Goal: Transaction & Acquisition: Purchase product/service

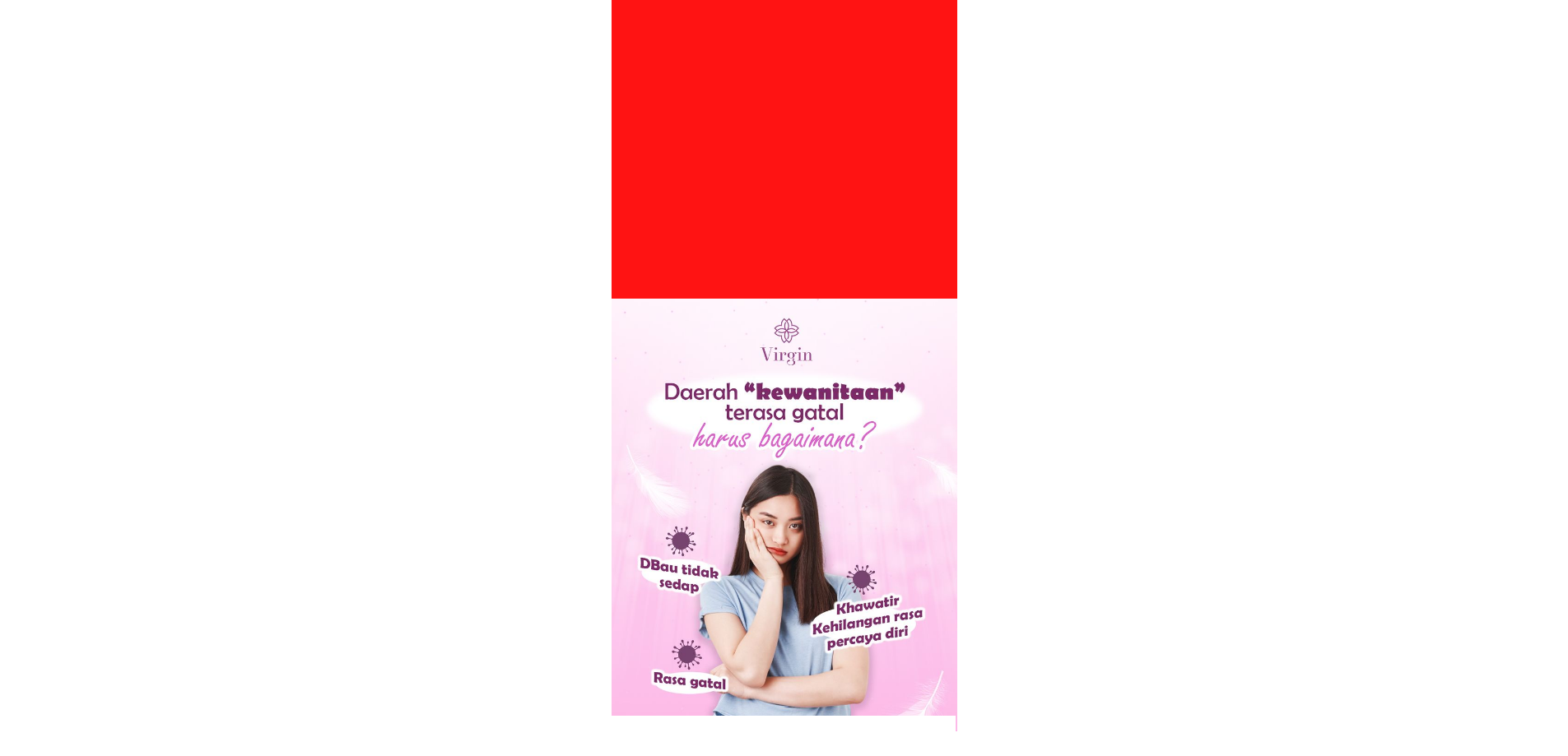
scroll to position [576, 0]
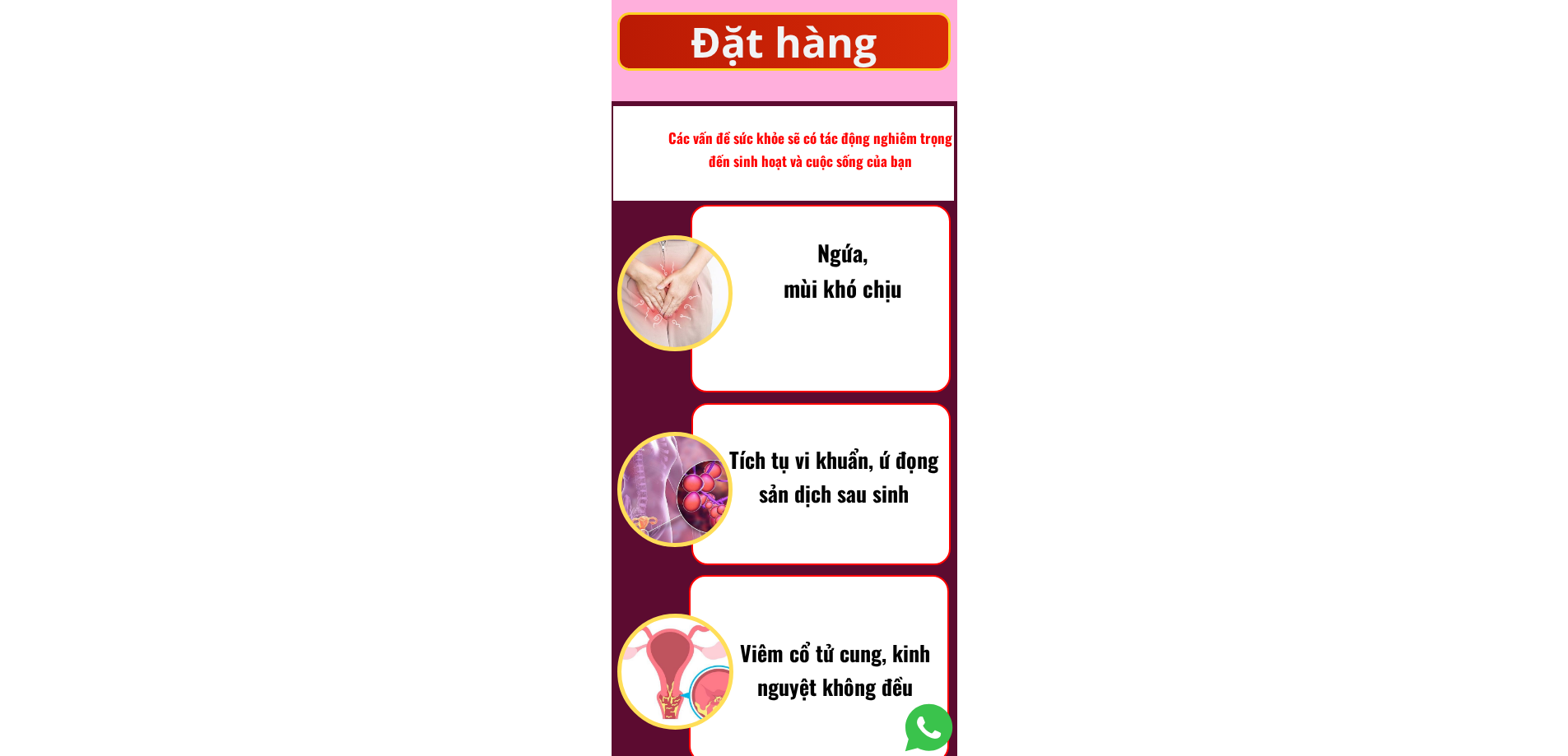
scroll to position [1066, 0]
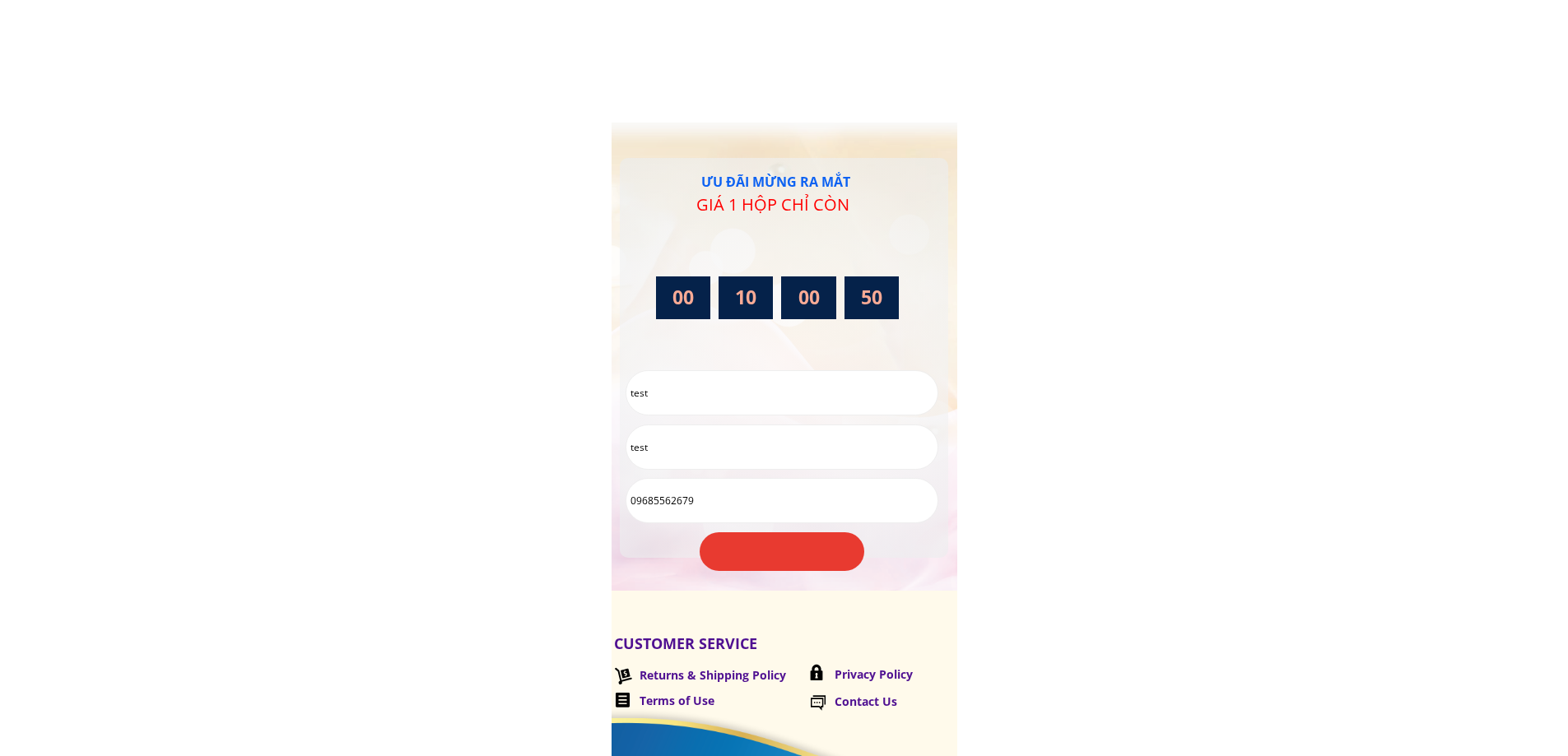
scroll to position [5875, 0]
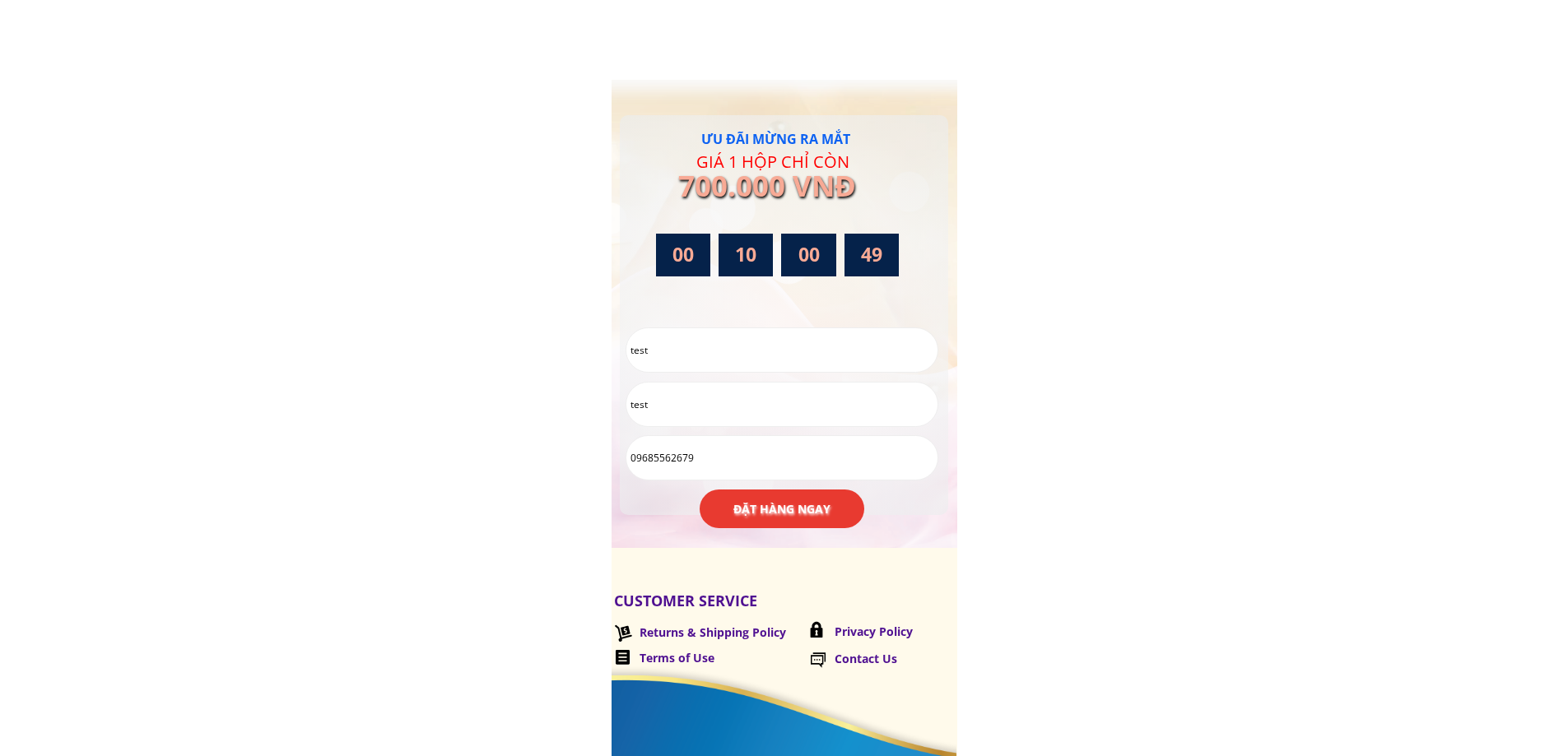
click at [794, 357] on input "test" at bounding box center [782, 350] width 311 height 44
drag, startPoint x: 794, startPoint y: 357, endPoint x: 545, endPoint y: 335, distance: 250.0
click at [791, 508] on b "ĐẶT HÀNG NGAY" at bounding box center [781, 509] width 97 height 18
click at [666, 390] on input "test" at bounding box center [782, 404] width 311 height 44
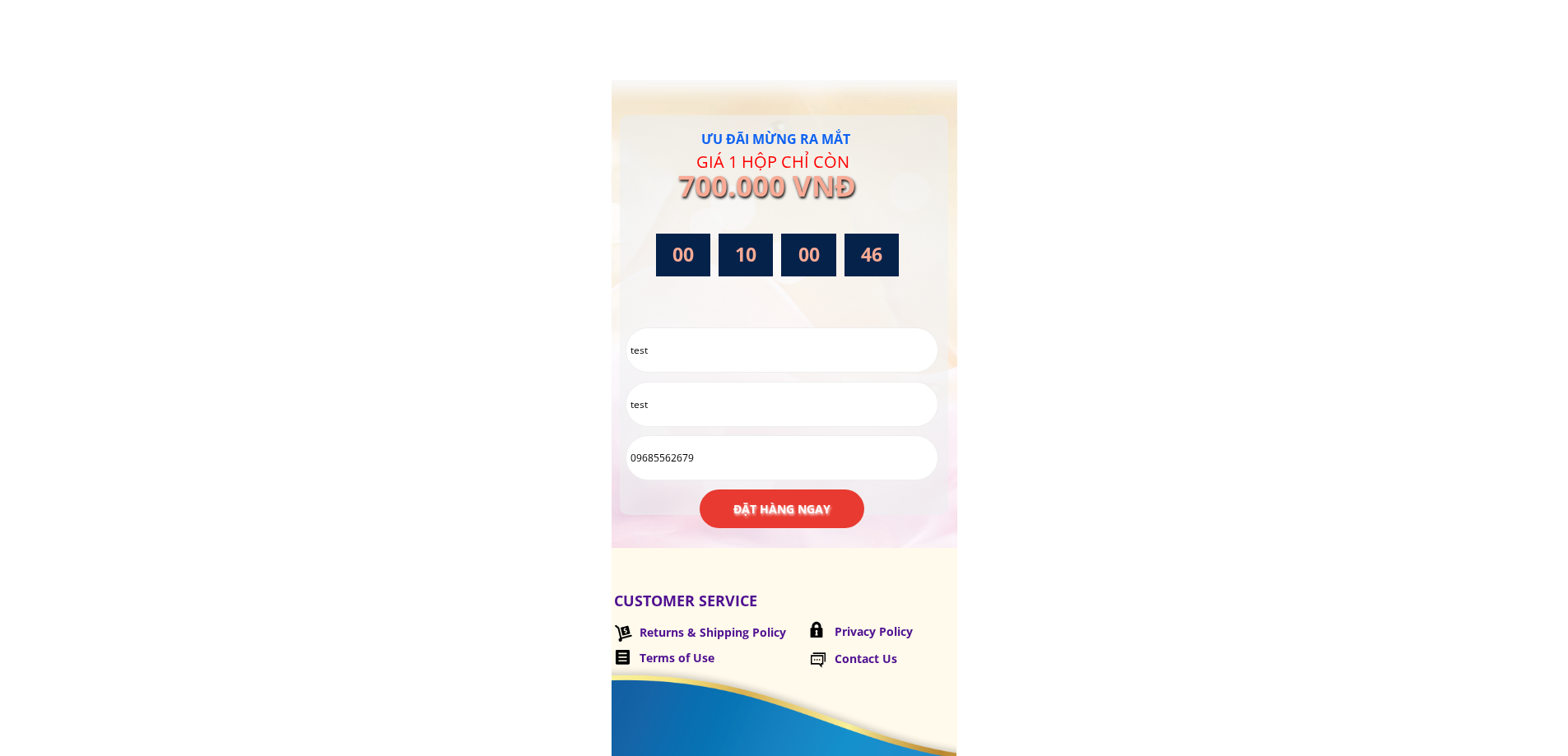
click at [666, 391] on input "test" at bounding box center [782, 404] width 311 height 44
click at [688, 459] on input "09685562679" at bounding box center [782, 458] width 311 height 44
drag, startPoint x: 707, startPoint y: 464, endPoint x: 570, endPoint y: 452, distance: 137.5
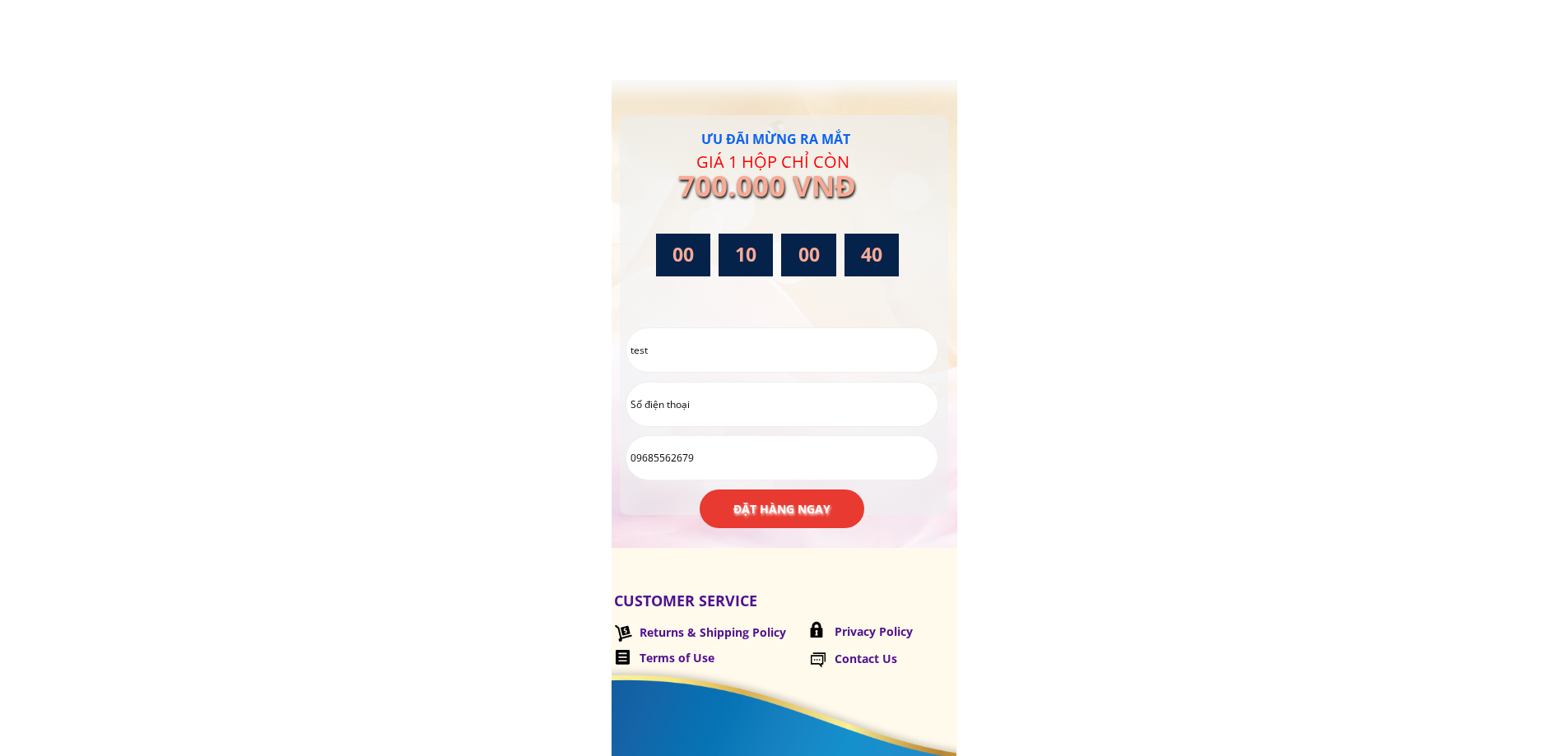
drag, startPoint x: 699, startPoint y: 468, endPoint x: 625, endPoint y: 458, distance: 74.7
click at [626, 458] on div "09685562679" at bounding box center [782, 458] width 313 height 46
click at [701, 458] on input "text" at bounding box center [782, 458] width 311 height 44
type input "test"
click at [724, 409] on input "tel" at bounding box center [782, 404] width 311 height 44
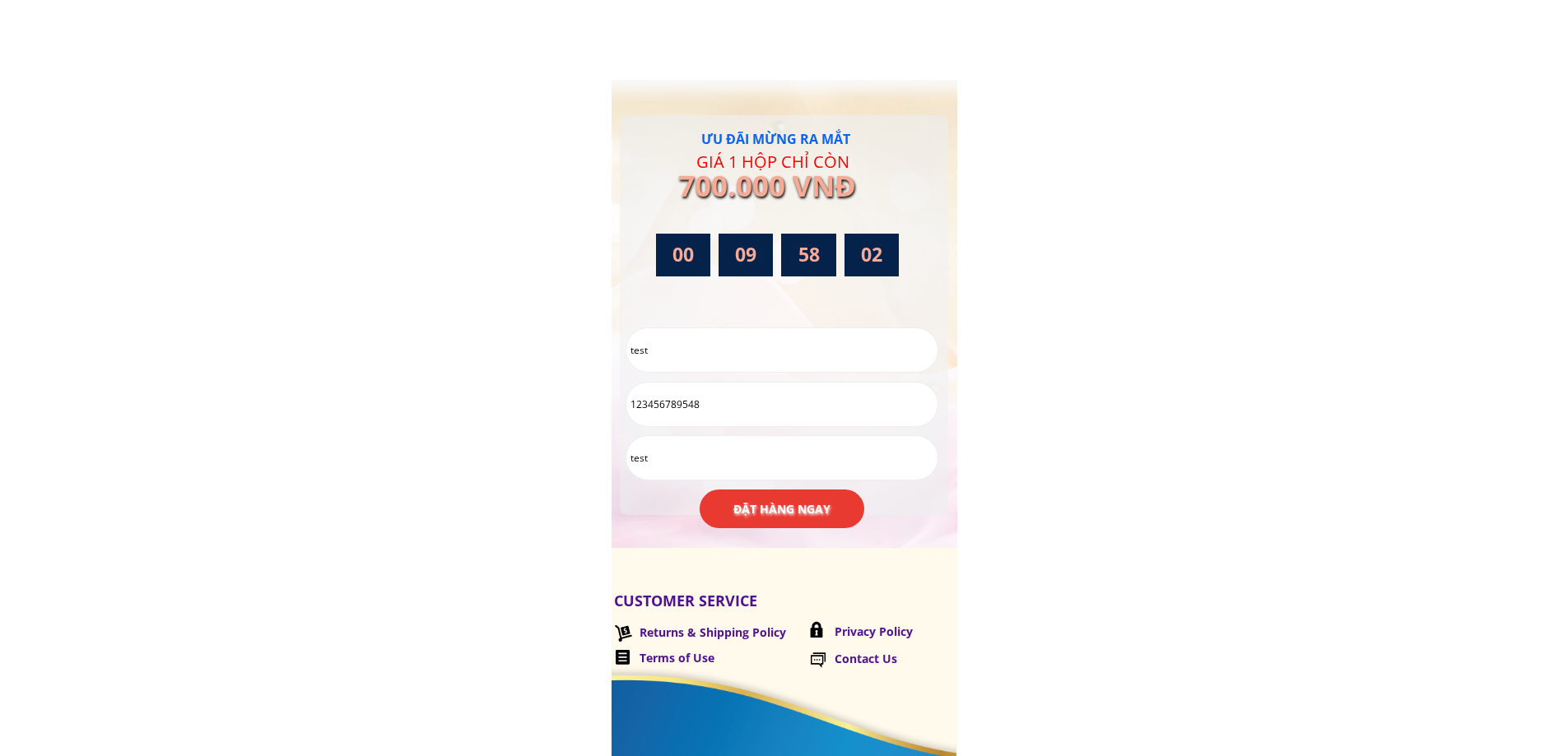
click at [799, 485] on form "ĐẶT HÀNG NGAY ĐẶT HÀNG NGAY ĐẶT HÀNG NGAY test 123456789548 test" at bounding box center [782, 428] width 313 height 201
click at [798, 501] on span "ĐẶT HÀNG NGAY ĐẶT HÀNG NGAY" at bounding box center [781, 509] width 97 height 18
click at [633, 397] on input "123456789548" at bounding box center [782, 404] width 311 height 44
type input "623456789548"
click at [711, 490] on h1 "ĐẶT HÀNG NGAY ĐẶT HÀNG NGAY ĐẶT HÀNG NGAY" at bounding box center [781, 509] width 165 height 40
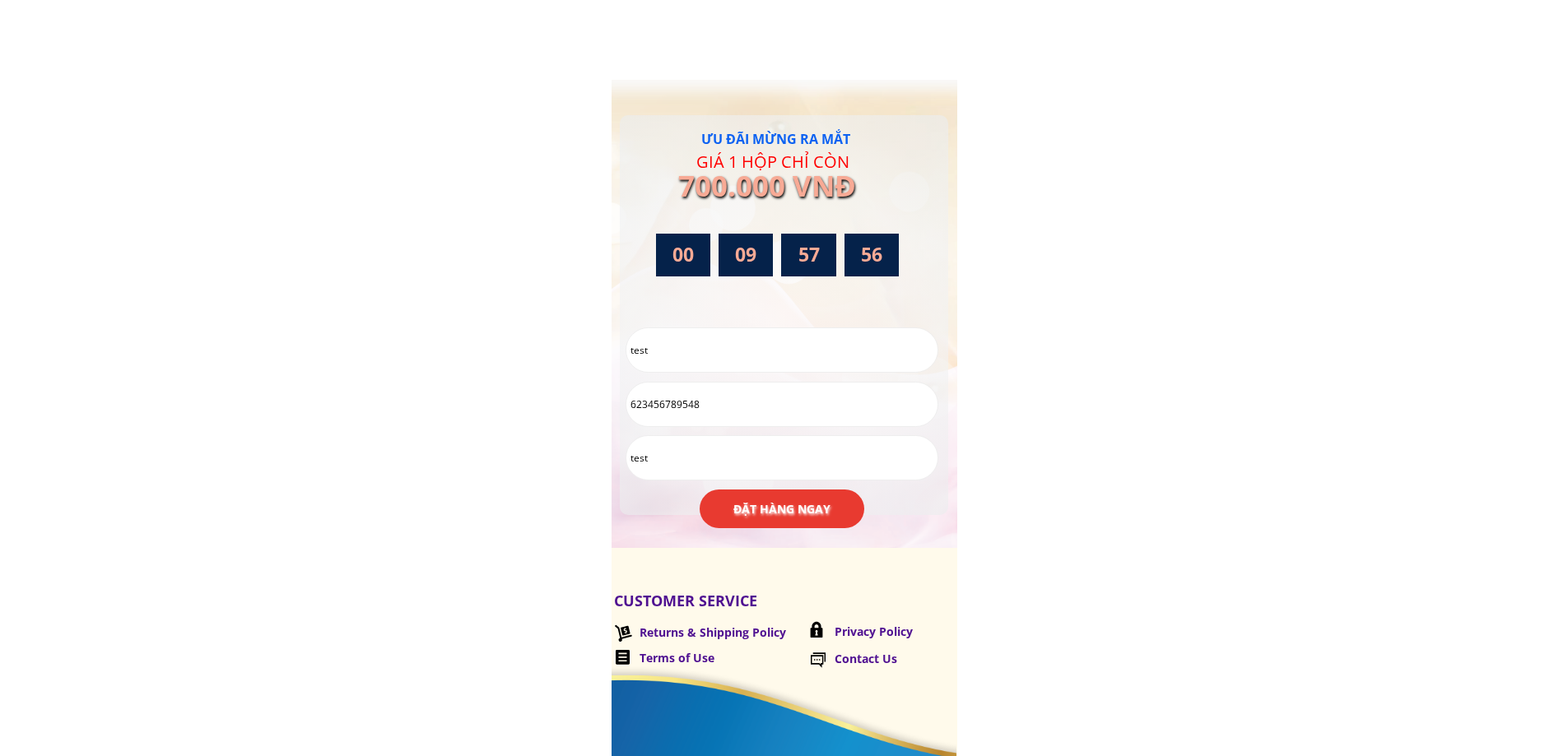
click at [748, 518] on b "ĐẶT HÀNG NGAY" at bounding box center [781, 509] width 97 height 18
drag, startPoint x: 737, startPoint y: 421, endPoint x: 738, endPoint y: 410, distance: 11.0
click at [738, 420] on input "623456789548" at bounding box center [782, 404] width 311 height 44
click at [738, 410] on input "623456789548" at bounding box center [782, 404] width 311 height 44
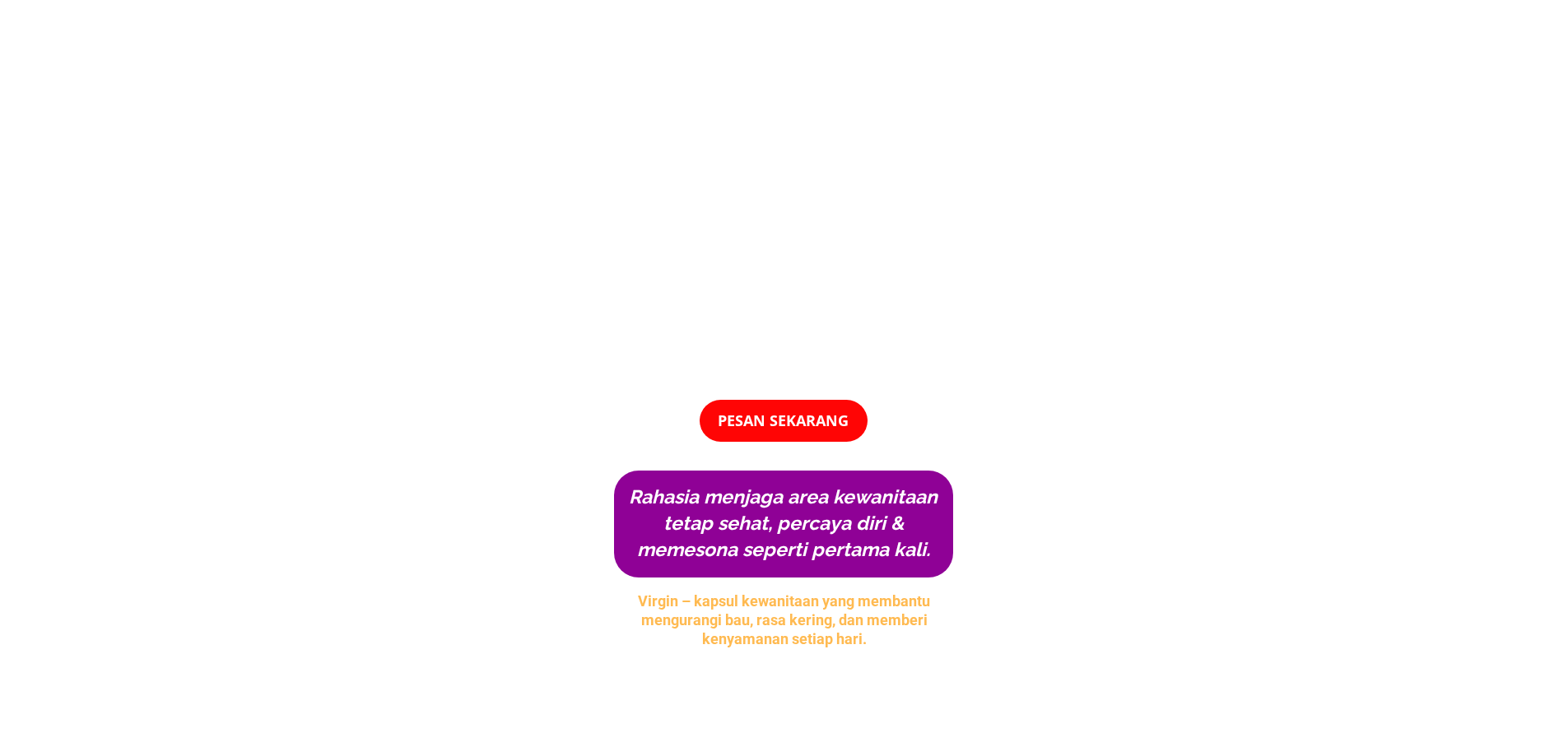
scroll to position [5875, 0]
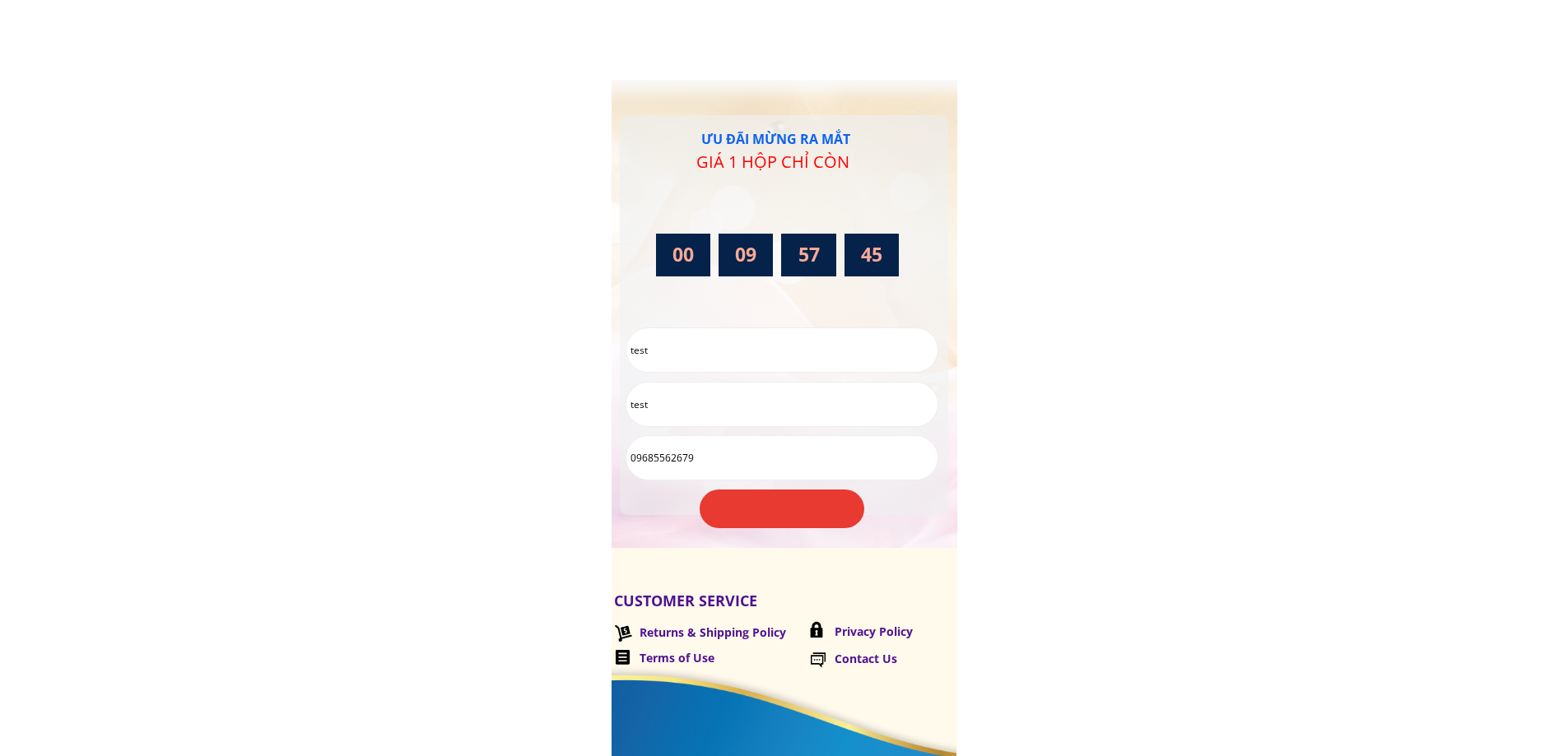
click at [707, 408] on input "test" at bounding box center [782, 404] width 311 height 44
drag, startPoint x: 707, startPoint y: 408, endPoint x: 476, endPoint y: 392, distance: 231.6
drag, startPoint x: 708, startPoint y: 456, endPoint x: 599, endPoint y: 457, distance: 109.0
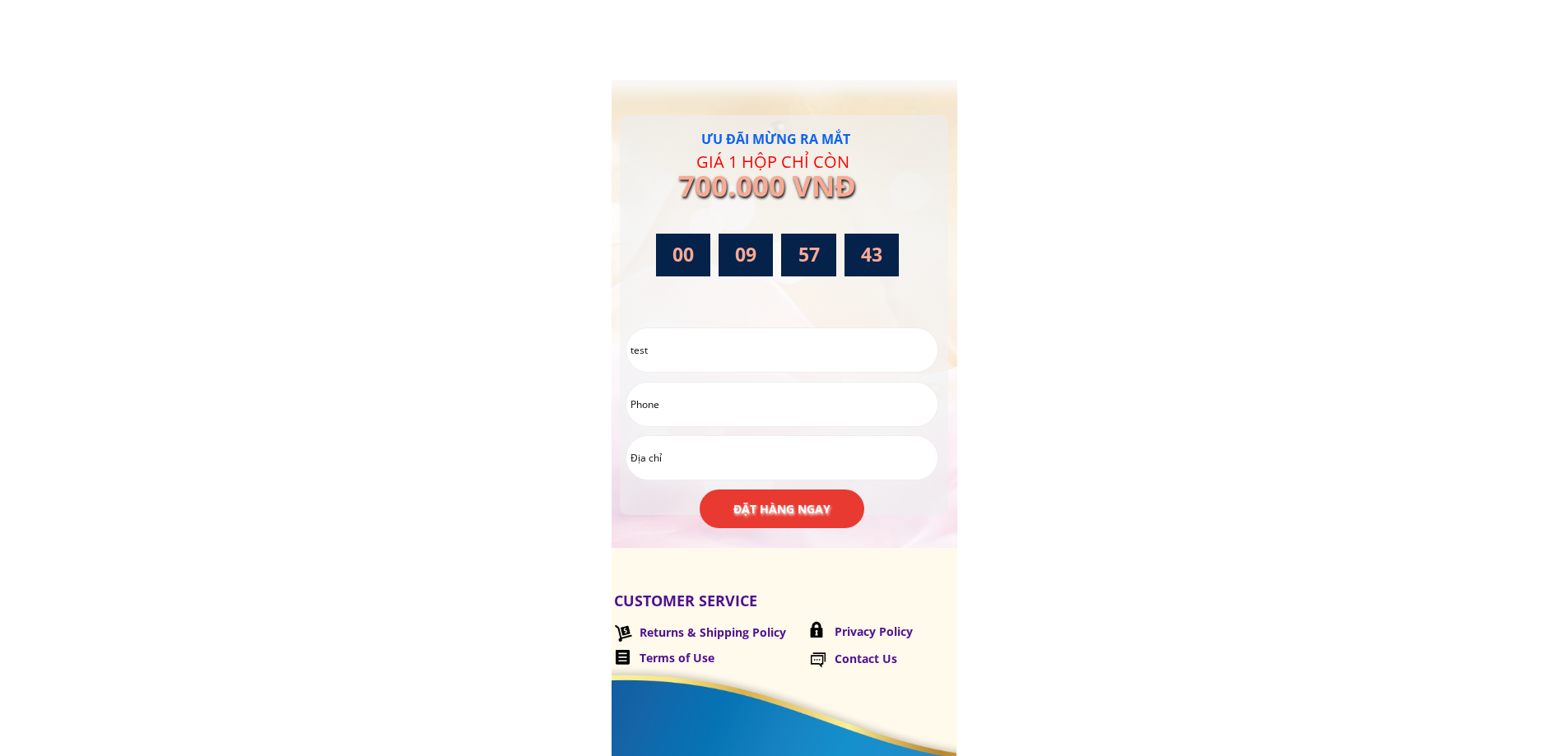
click at [674, 380] on form "ĐẶT HÀNG NGAY ĐẶT HÀNG NGAY ĐẶT HÀNG NGAY test" at bounding box center [782, 428] width 313 height 201
click at [674, 394] on input "tel" at bounding box center [782, 404] width 311 height 44
type input "625878458784"
click at [703, 464] on input "text" at bounding box center [782, 458] width 311 height 44
type input "yy"
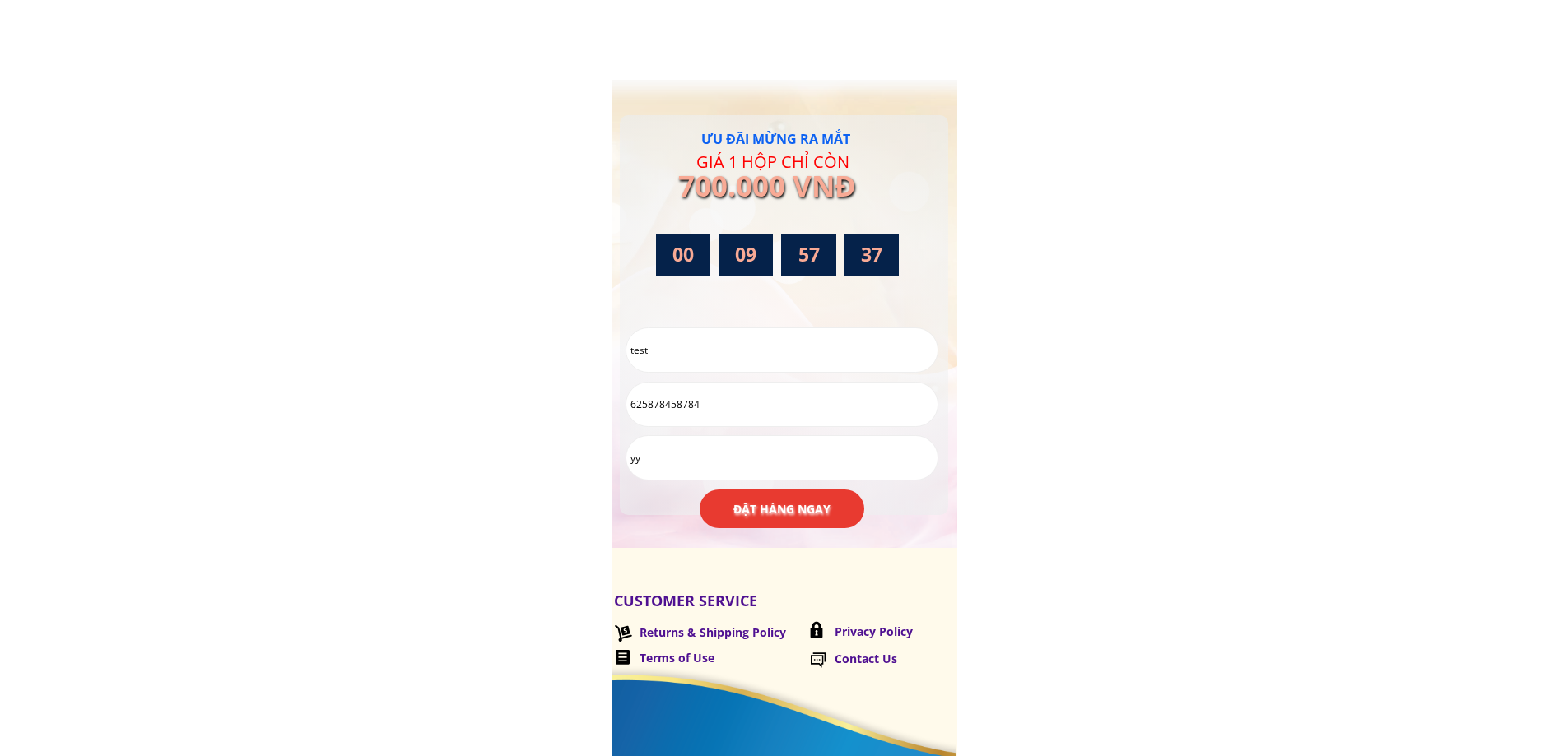
click at [758, 509] on b "ĐẶT HÀNG NGAY" at bounding box center [781, 509] width 98 height 19
click at [707, 359] on input "test" at bounding box center [782, 350] width 311 height 44
click at [696, 414] on input "test" at bounding box center [782, 404] width 311 height 44
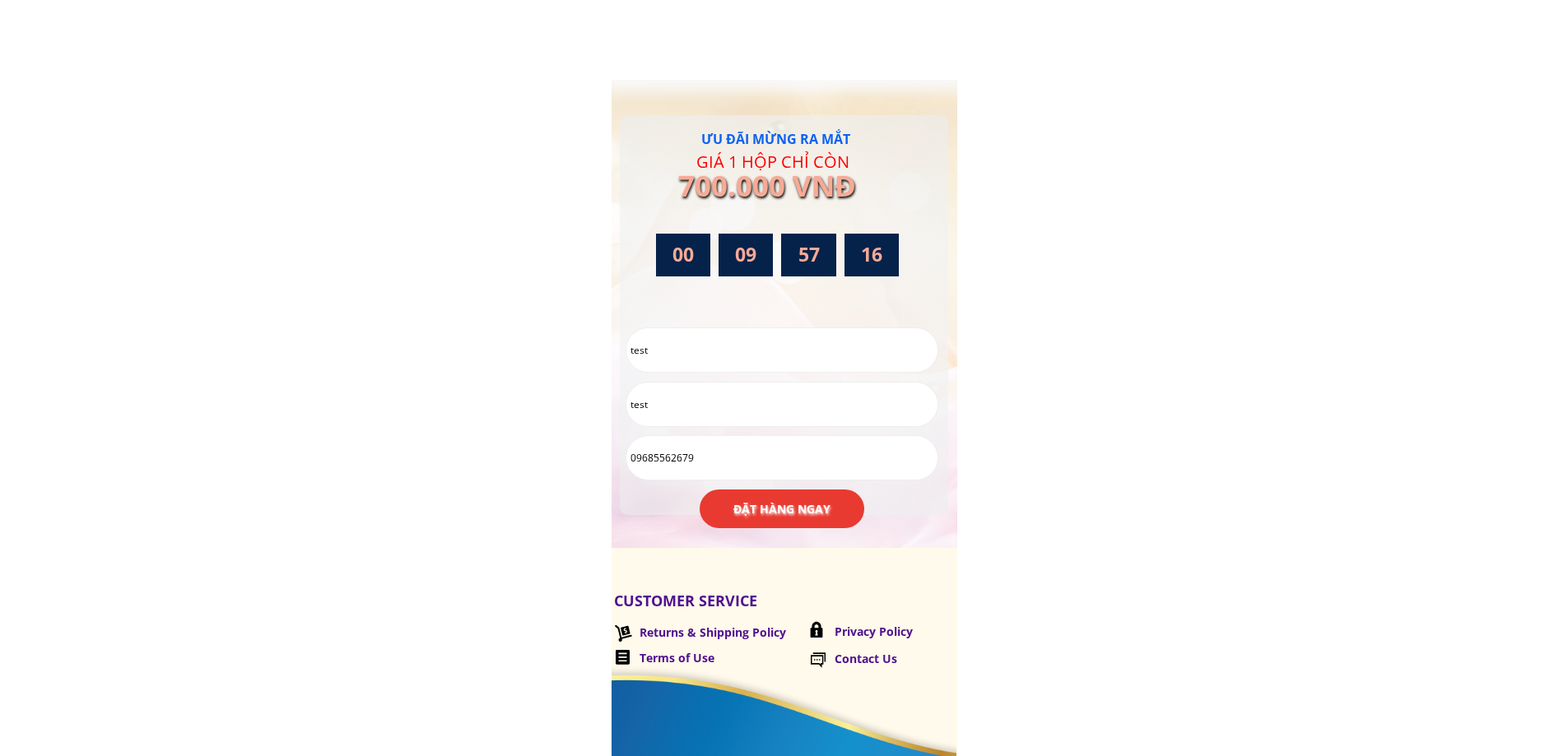
drag, startPoint x: 696, startPoint y: 414, endPoint x: 559, endPoint y: 414, distance: 137.0
click at [683, 458] on input "09685562679" at bounding box center [782, 458] width 311 height 44
click at [719, 382] on input "test" at bounding box center [782, 404] width 311 height 44
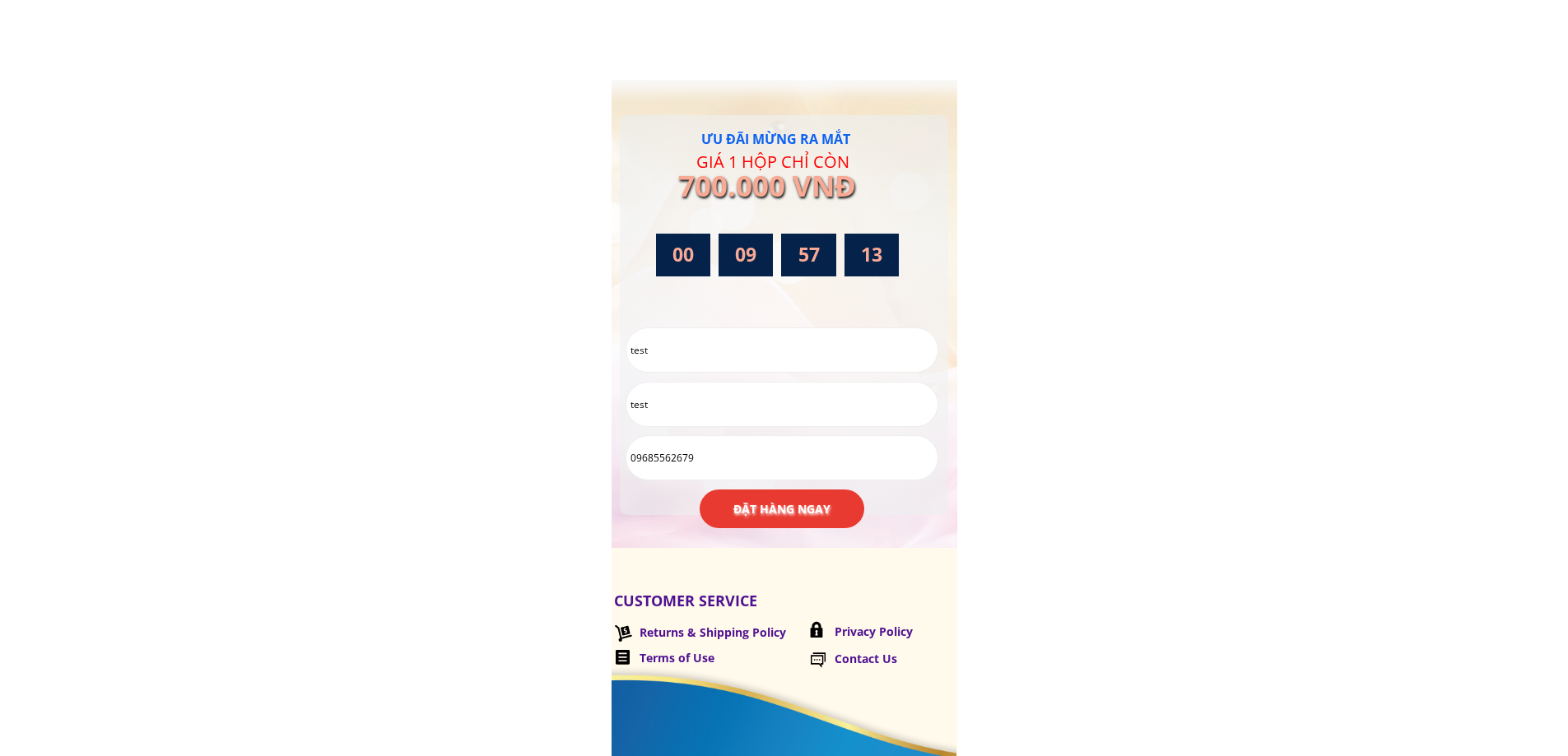
drag, startPoint x: 715, startPoint y: 396, endPoint x: 582, endPoint y: 400, distance: 133.1
paste input "09685562679"
type input "09685562679"
click at [694, 455] on input "09685562679" at bounding box center [782, 458] width 311 height 44
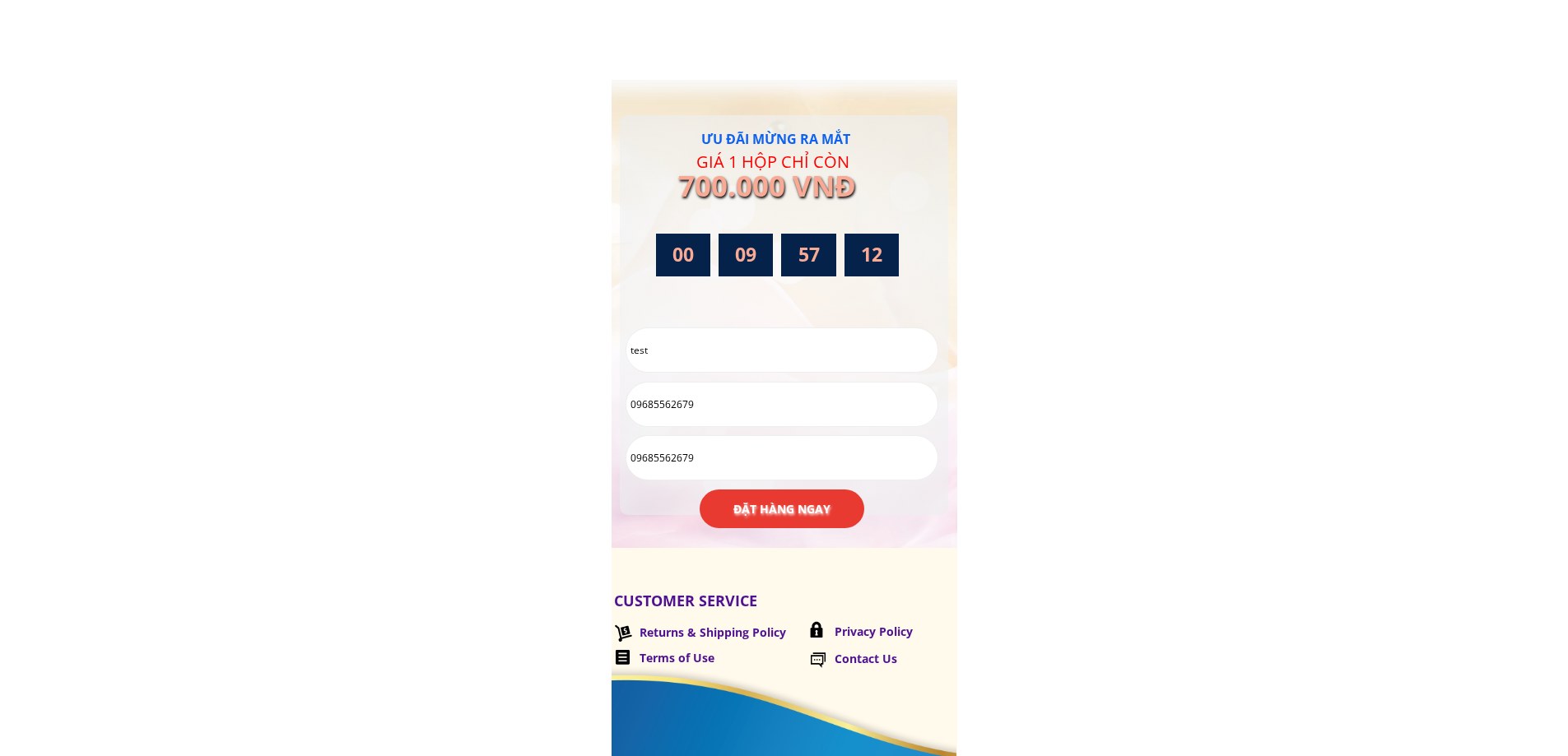
drag, startPoint x: 711, startPoint y: 456, endPoint x: 585, endPoint y: 454, distance: 126.0
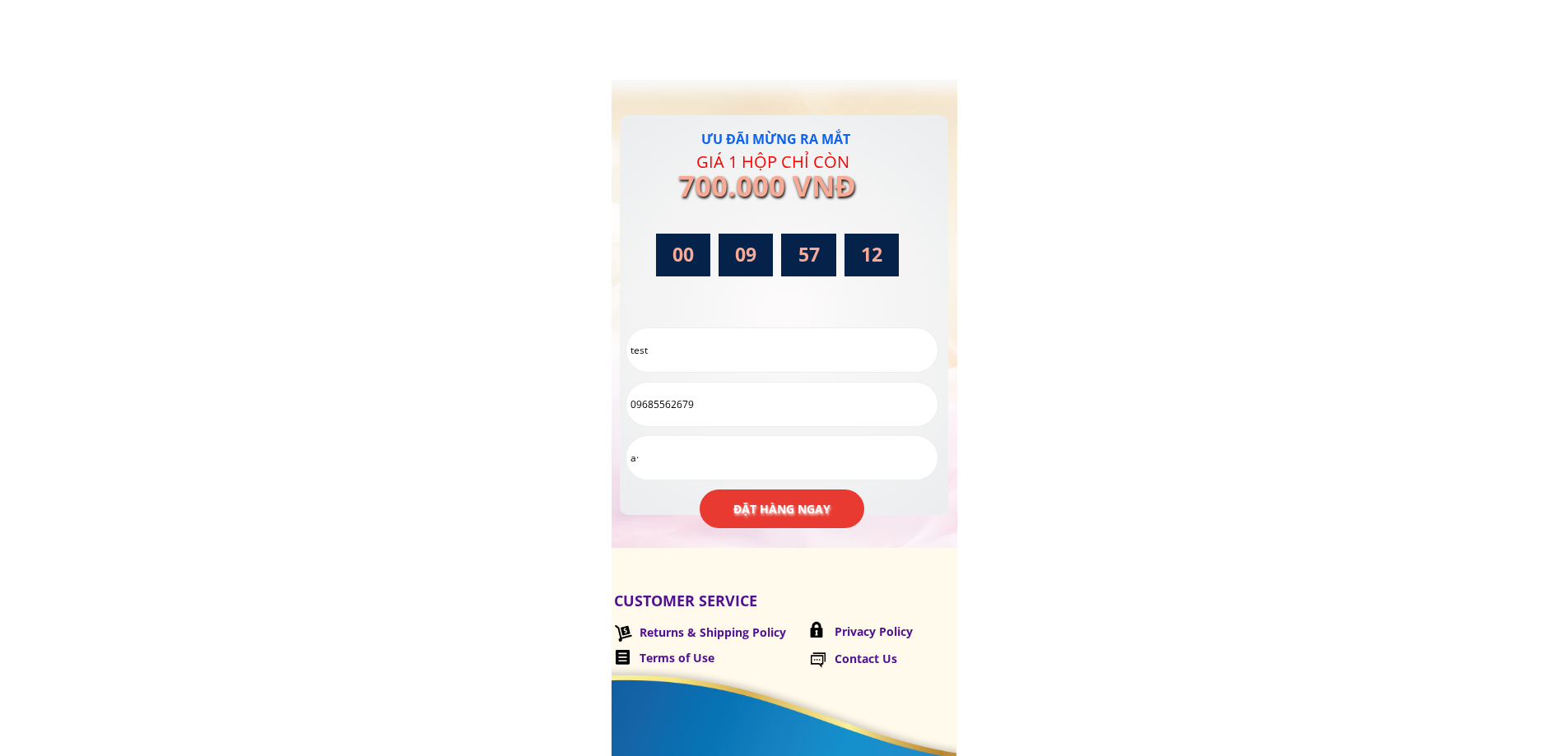
type input "a"
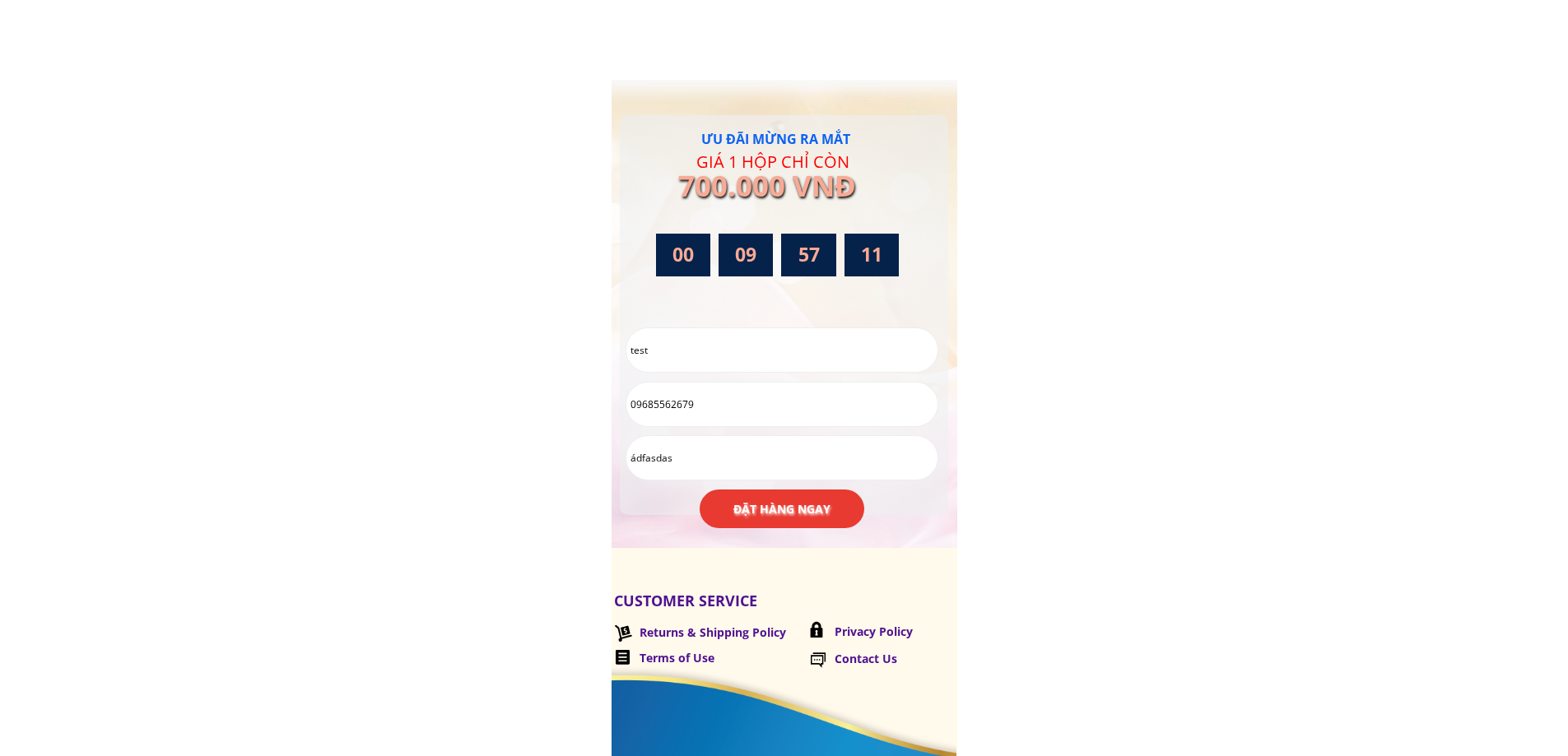
type input "ádfasdas"
click at [794, 503] on b "ĐẶT HÀNG NGAY" at bounding box center [781, 509] width 97 height 18
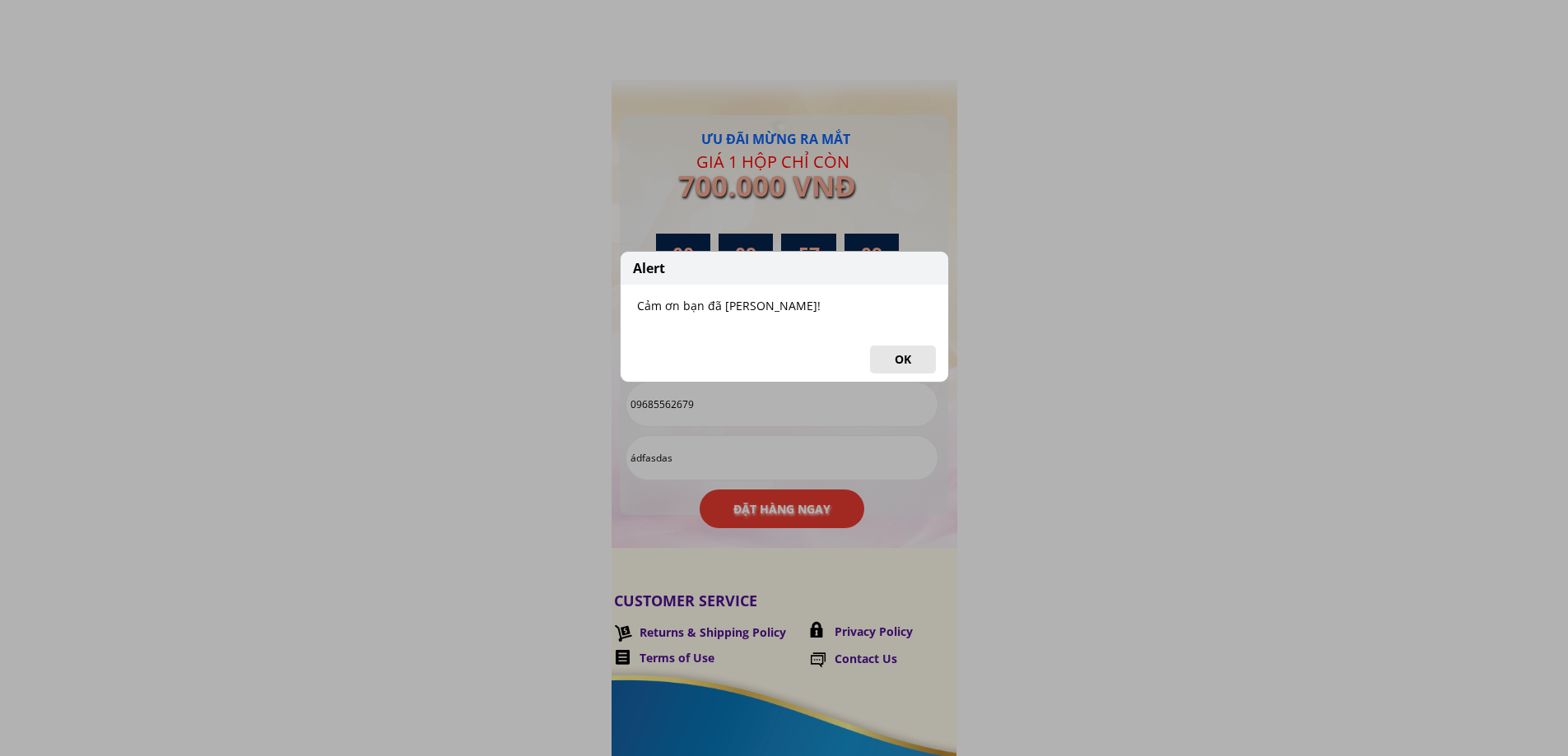
click at [897, 359] on button "OK" at bounding box center [903, 359] width 66 height 28
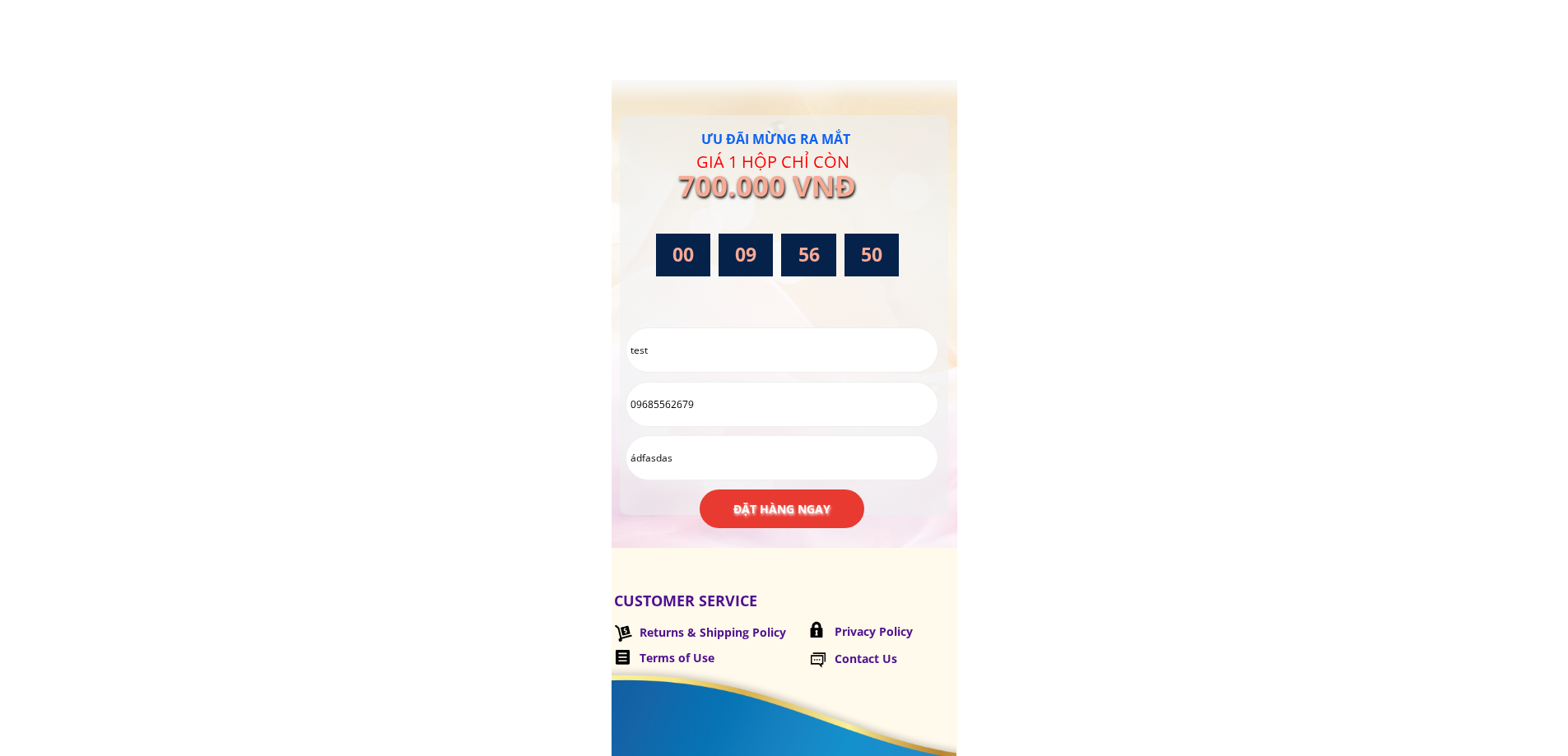
click at [817, 151] on h3 "GIÁ 1 HỘP CHỈ CÒN" at bounding box center [781, 162] width 169 height 26
drag, startPoint x: 841, startPoint y: 161, endPoint x: 787, endPoint y: 162, distance: 54.0
click at [787, 163] on h3 "700.000 VNĐ" at bounding box center [781, 186] width 205 height 46
click at [781, 156] on h3 "GIÁ 1 HỘP CHỈ CÒN" at bounding box center [781, 162] width 169 height 26
click at [766, 506] on b "ĐẶT HÀNG NGAY" at bounding box center [781, 509] width 97 height 18
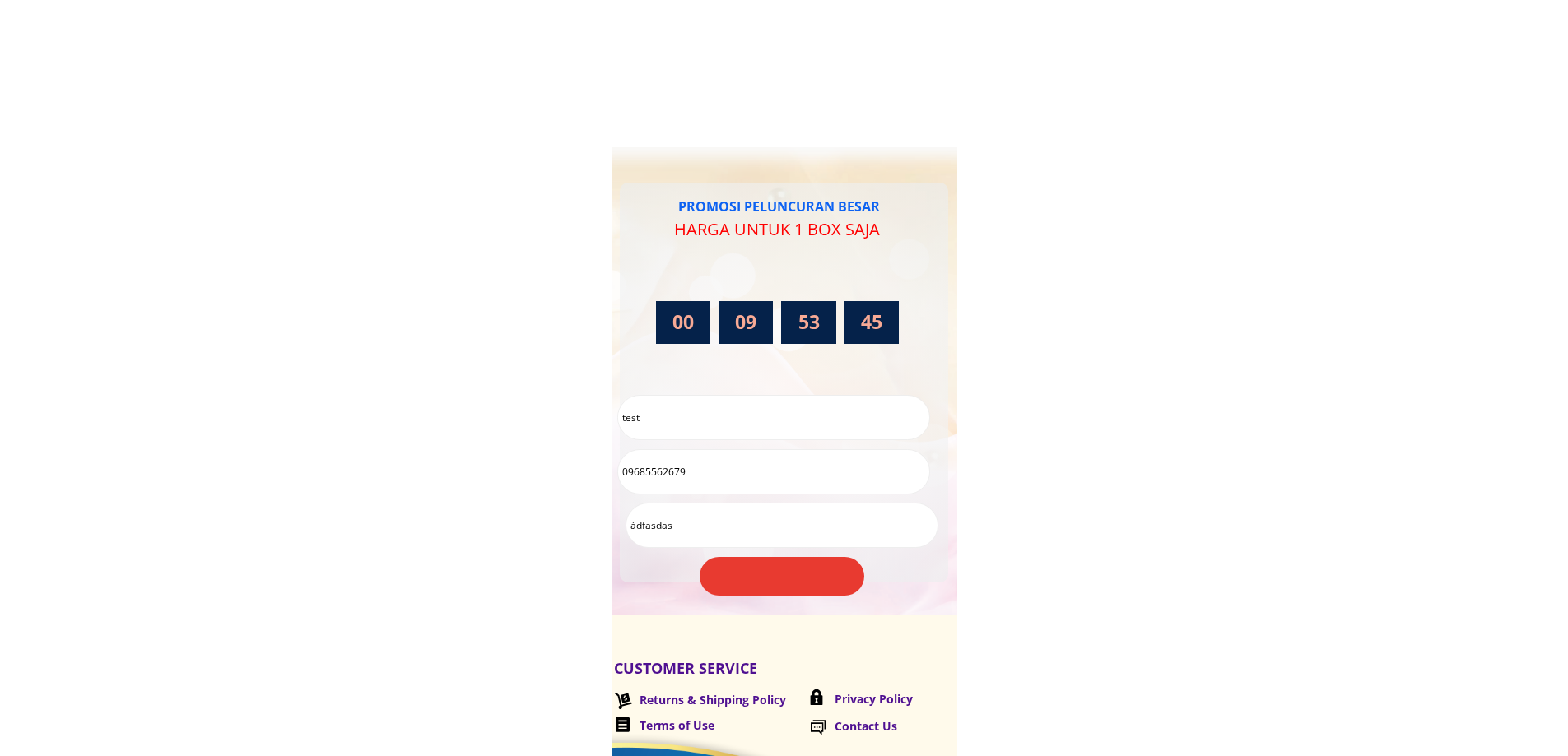
scroll to position [5875, 0]
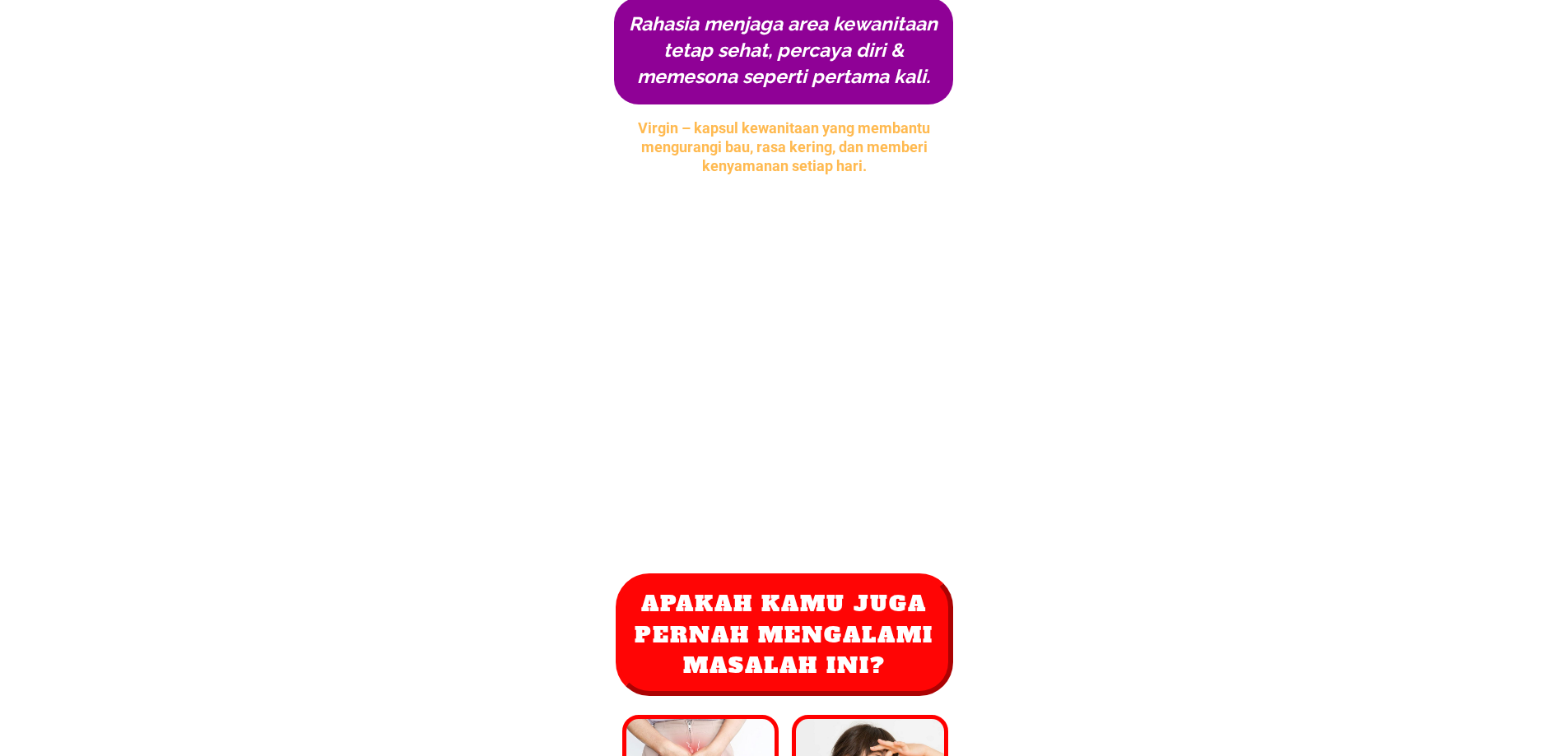
scroll to position [0, 0]
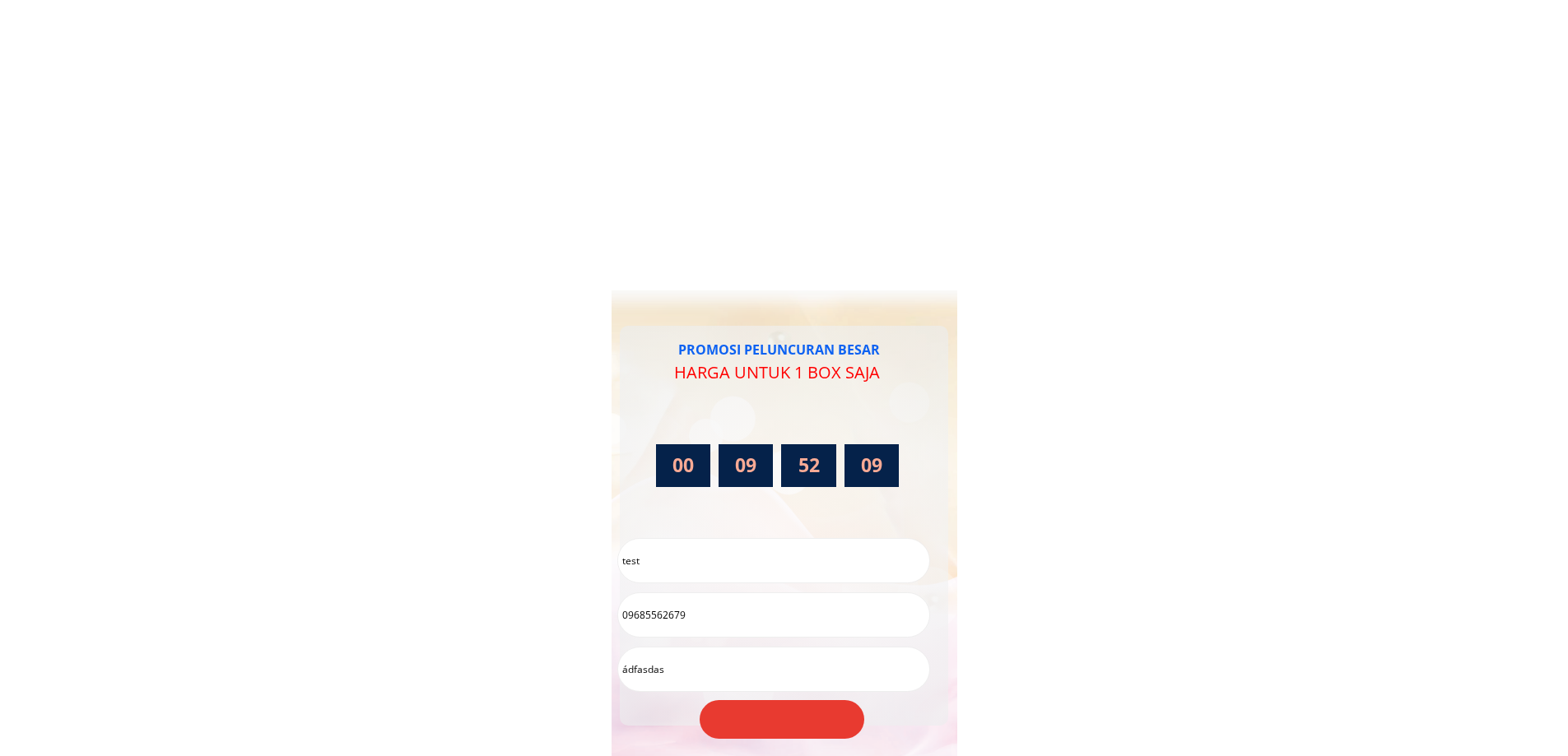
scroll to position [5875, 0]
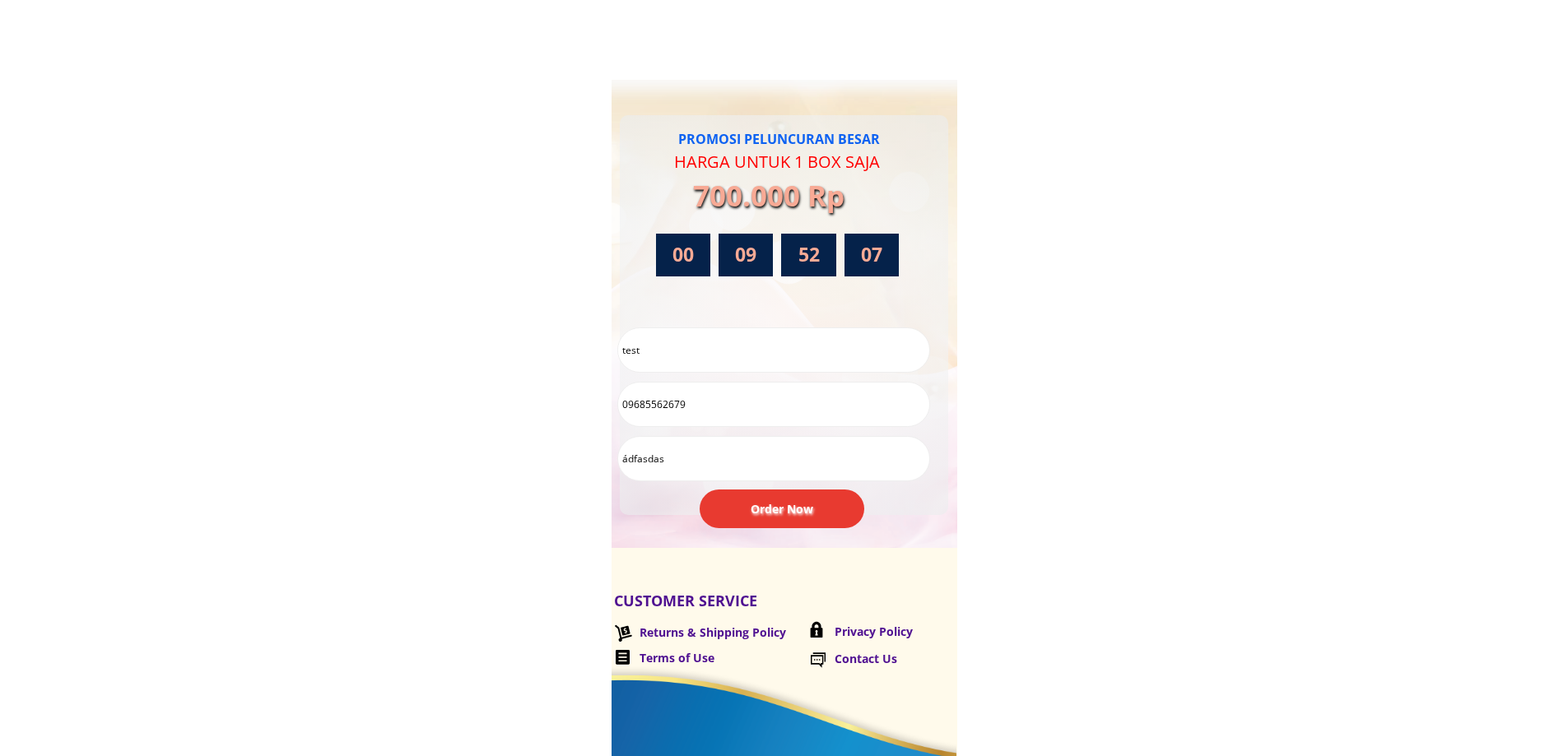
drag, startPoint x: 1566, startPoint y: 696, endPoint x: 1575, endPoint y: 614, distance: 82.5
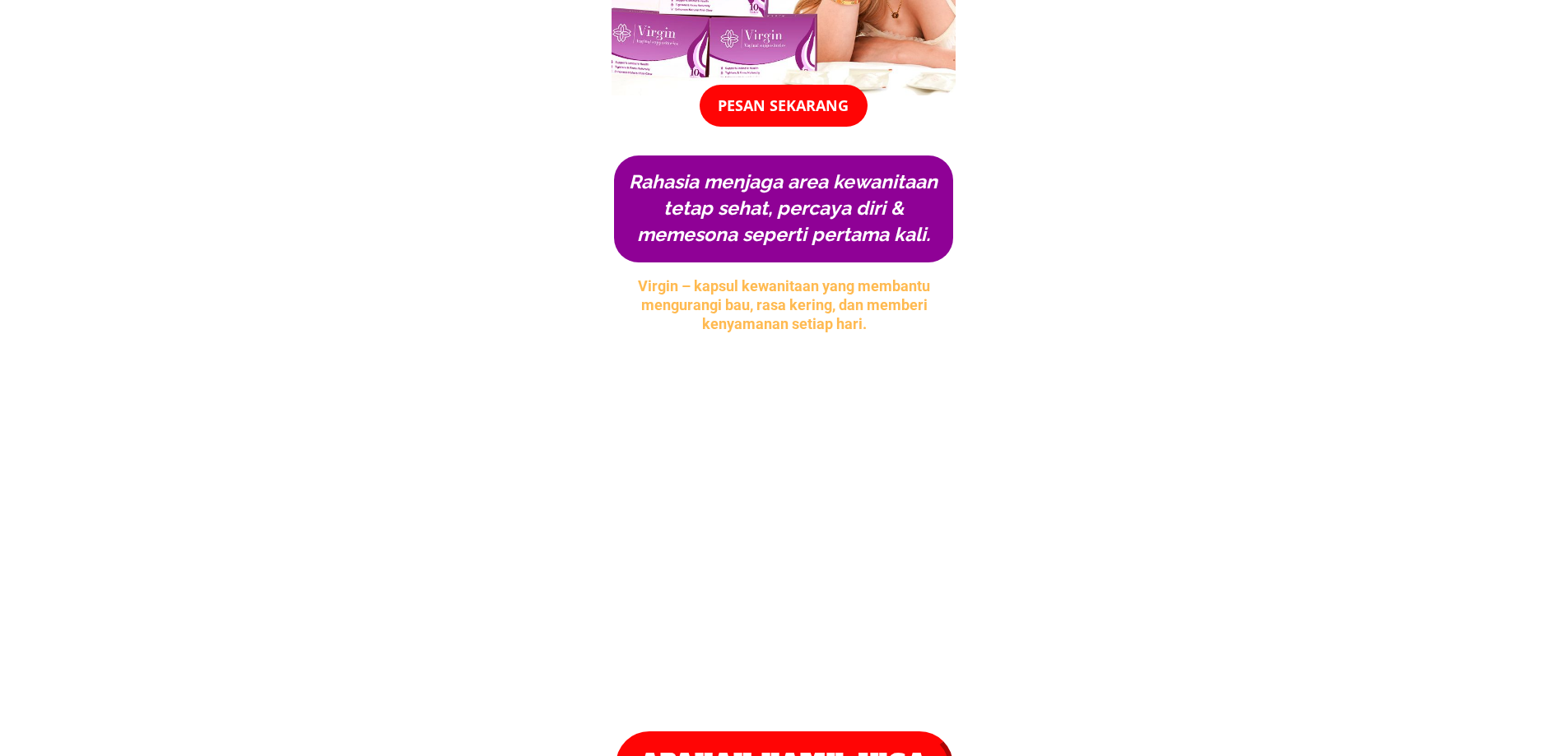
scroll to position [0, 0]
